Goal: Information Seeking & Learning: Learn about a topic

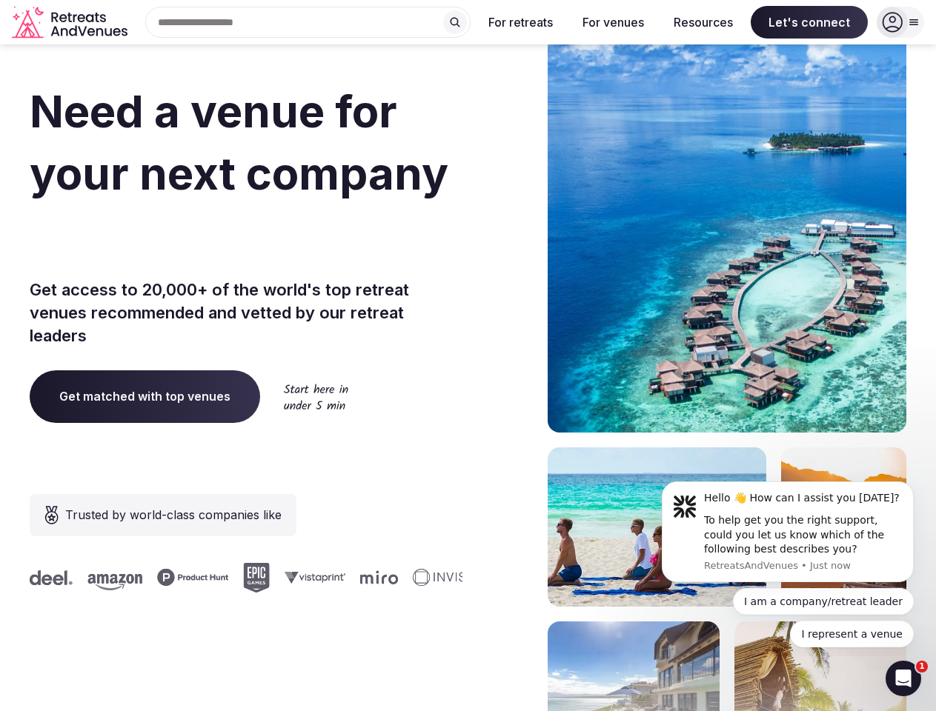
click at [467, 356] on div "Need a venue for your next company incentive trip? Get access to 20,000+ of the…" at bounding box center [468, 443] width 876 height 893
click at [308, 22] on div "Search Popular Destinations [GEOGRAPHIC_DATA], [GEOGRAPHIC_DATA] [GEOGRAPHIC_DA…" at bounding box center [301, 22] width 337 height 31
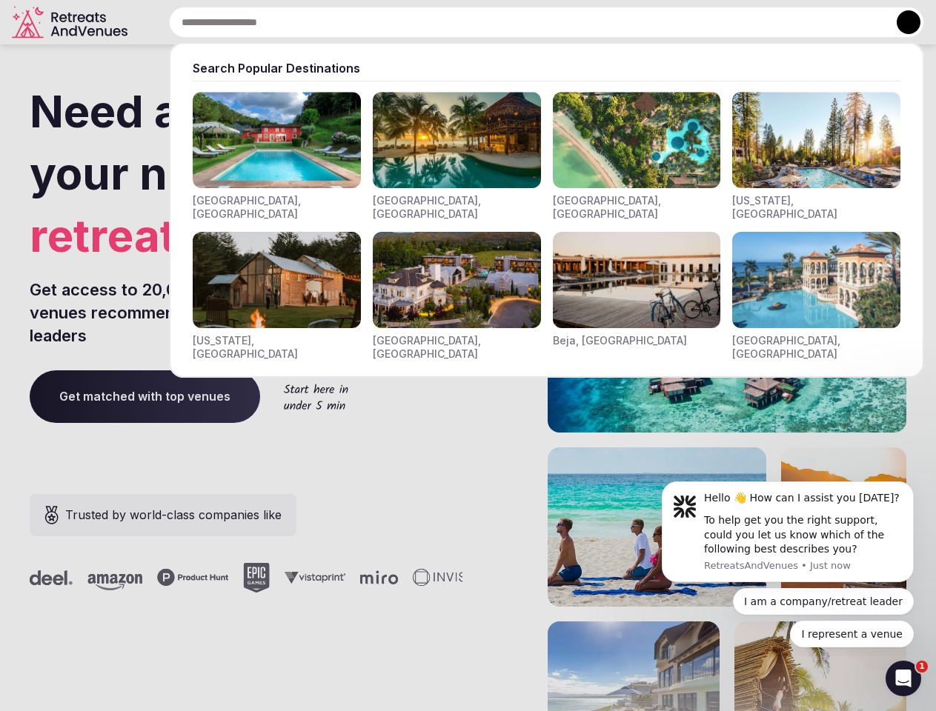
click at [455, 22] on input "text" at bounding box center [546, 22] width 755 height 31
click at [521, 22] on input "text" at bounding box center [546, 22] width 755 height 31
click at [613, 22] on input "text" at bounding box center [546, 22] width 755 height 31
click at [703, 22] on input "text" at bounding box center [546, 22] width 755 height 31
click at [809, 22] on input "text" at bounding box center [546, 22] width 755 height 31
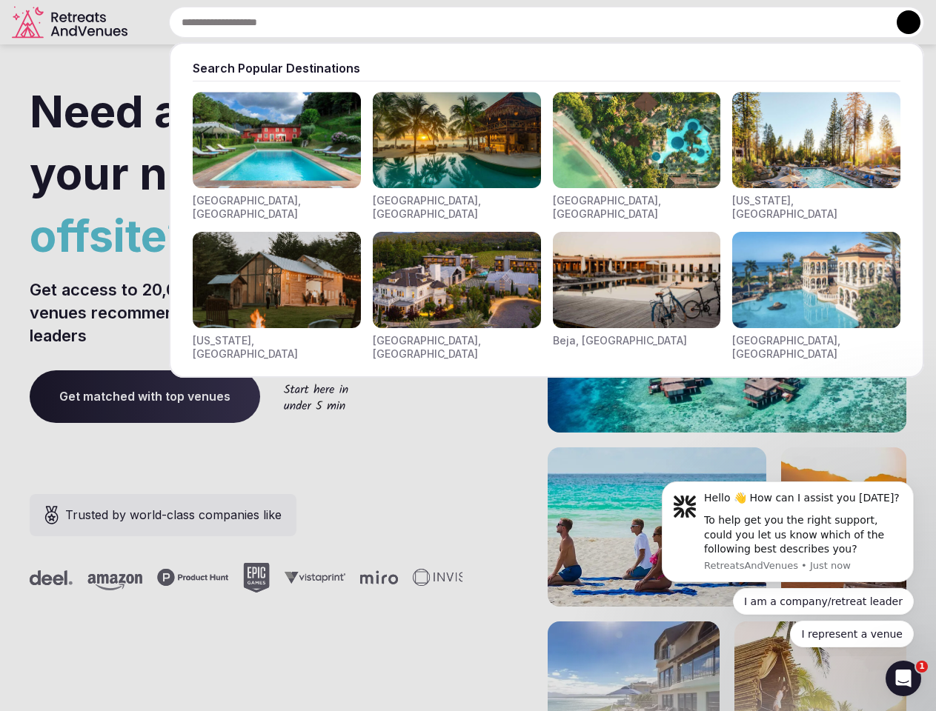
click at [900, 22] on button at bounding box center [908, 22] width 24 height 24
click at [788, 532] on div "To help get you the right support, could you let us know which of the following…" at bounding box center [803, 535] width 199 height 44
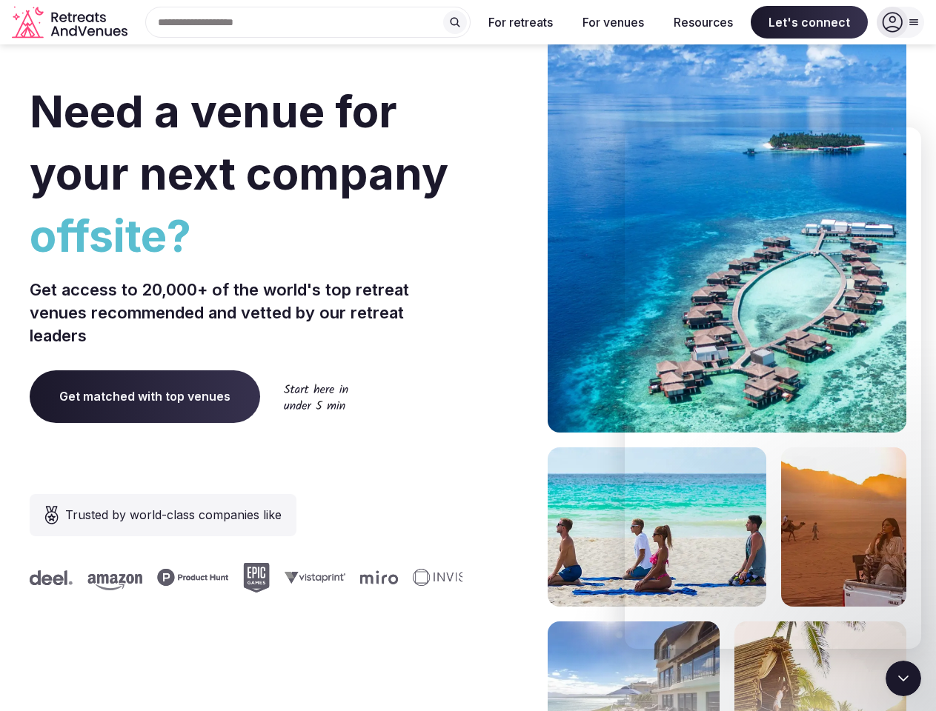
click at [916, 486] on section "Need a venue for your next company offsite? Get access to 20,000+ of the world'…" at bounding box center [468, 443] width 936 height 893
